Goal: Check status: Check status

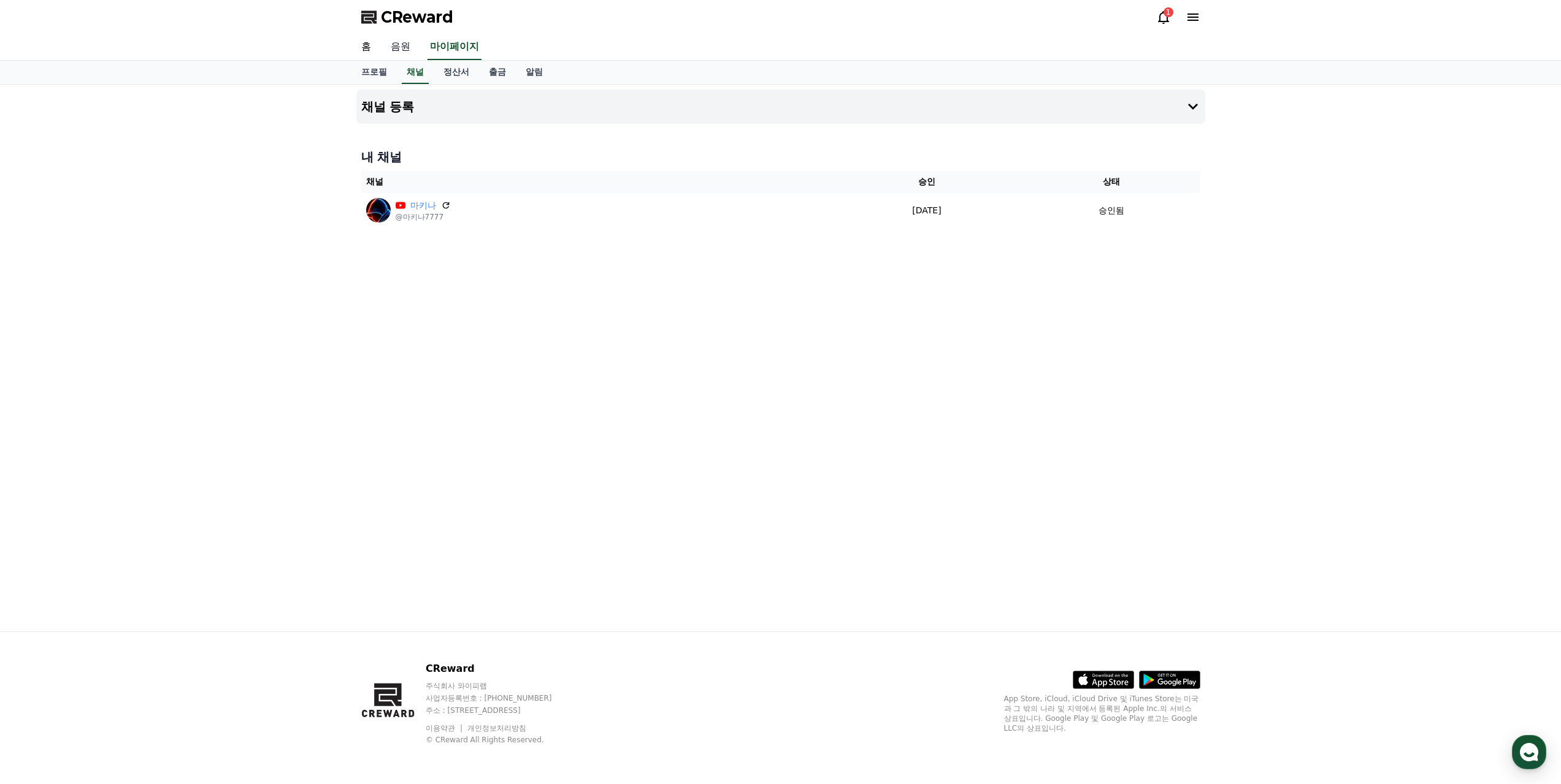
click at [396, 48] on link "음원" at bounding box center [400, 47] width 39 height 26
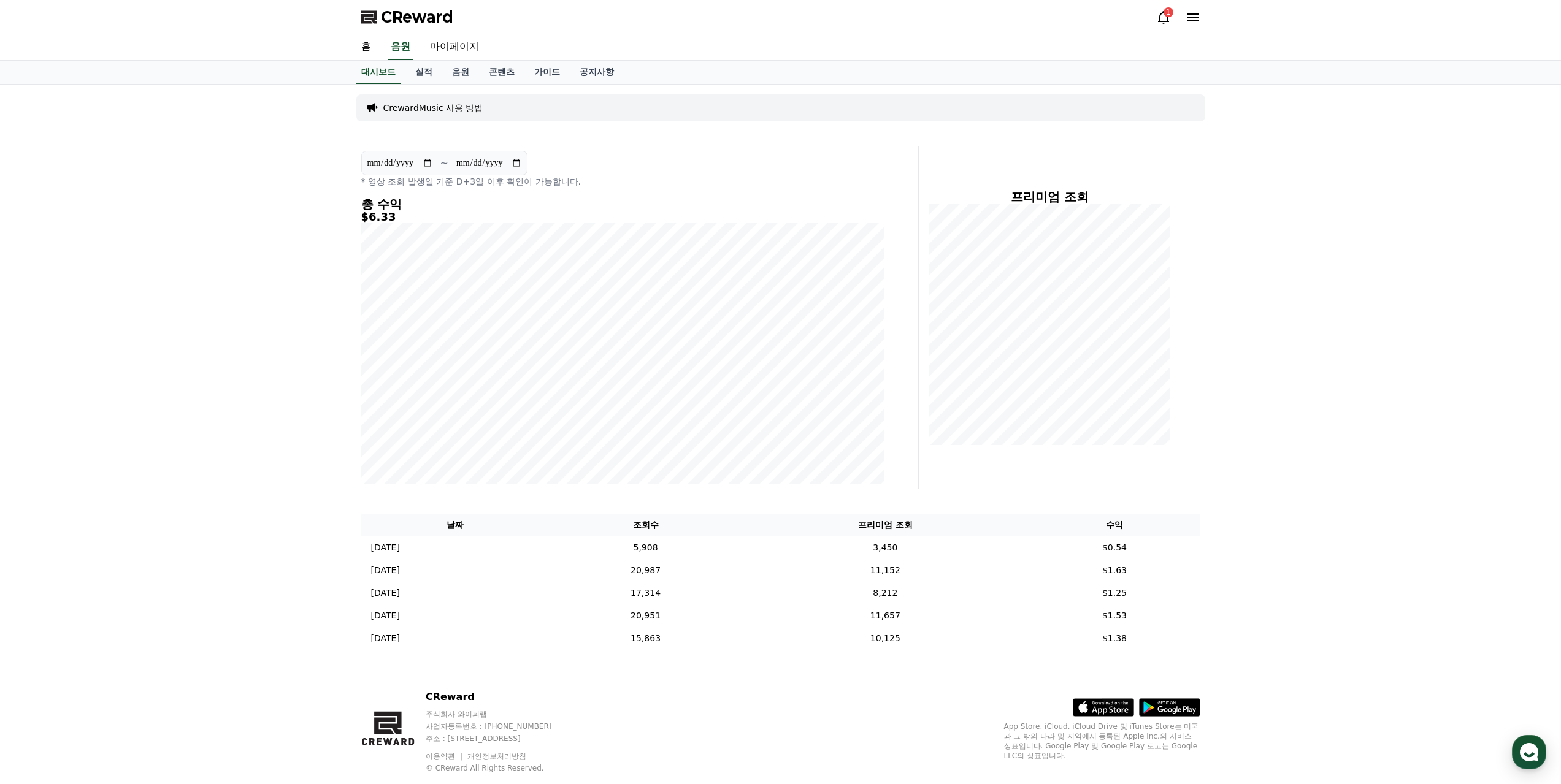
click at [1172, 19] on div "1" at bounding box center [1178, 17] width 44 height 14
click at [1168, 14] on div "1" at bounding box center [1168, 12] width 10 height 10
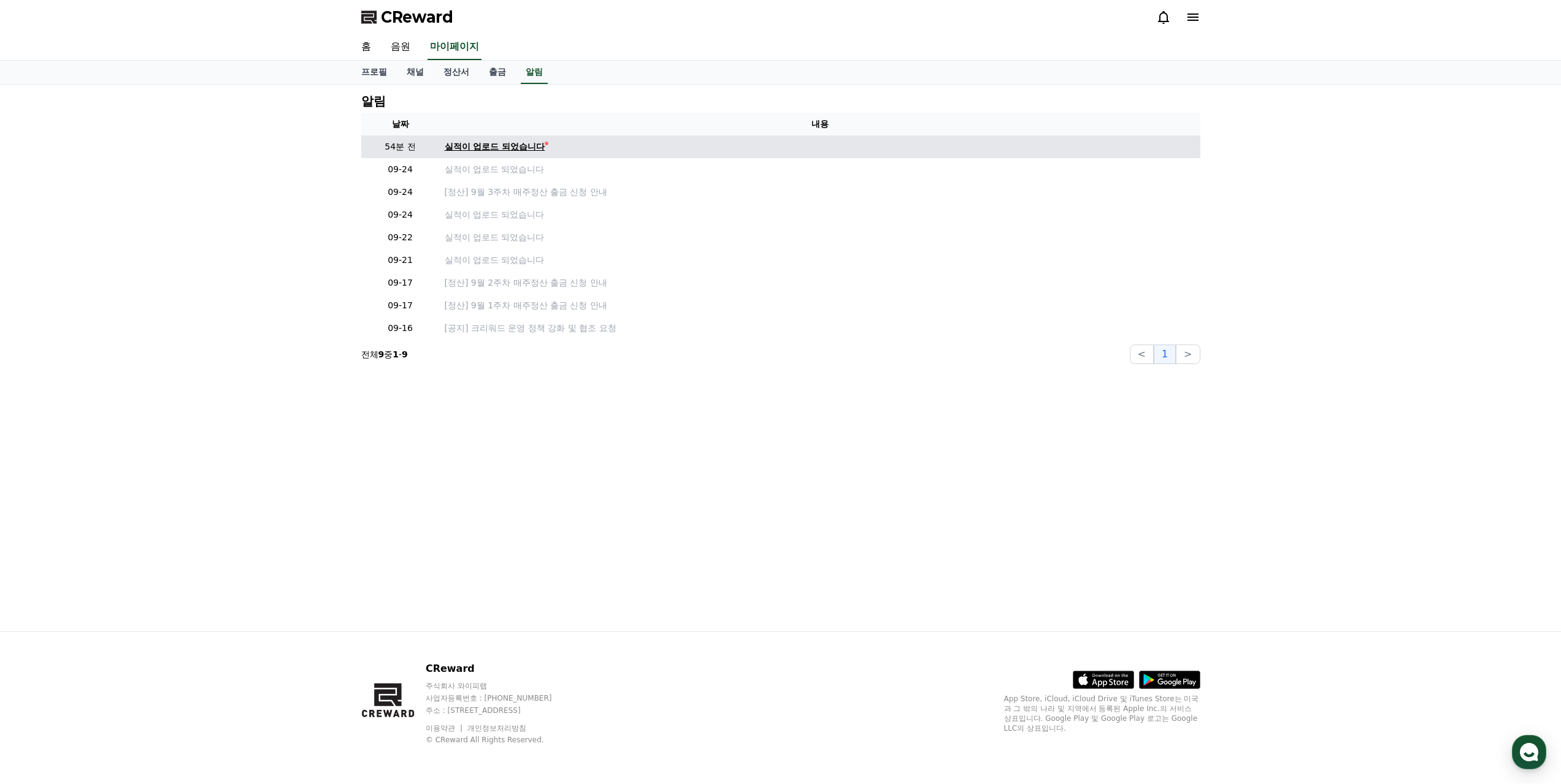
click at [483, 142] on div "실적이 업로드 되었습니다" at bounding box center [495, 147] width 100 height 13
